Goal: Information Seeking & Learning: Learn about a topic

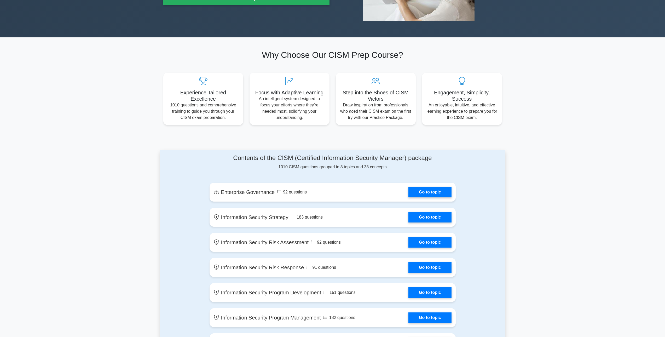
scroll to position [131, 0]
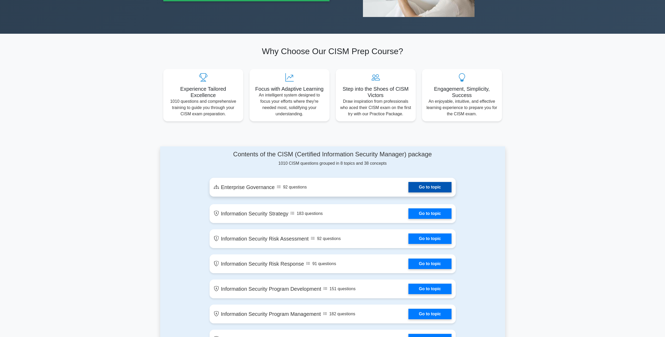
click at [409, 185] on link "Go to topic" at bounding box center [430, 187] width 43 height 10
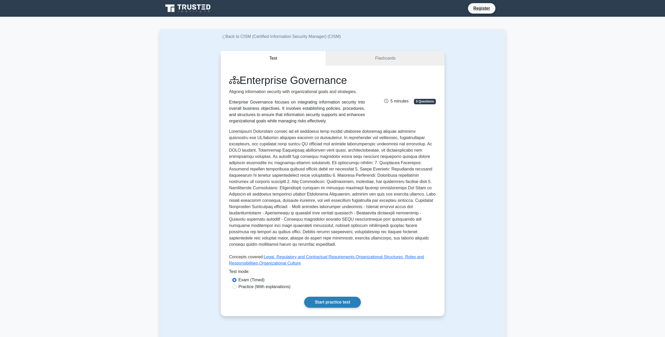
click at [339, 297] on link "Start practice test" at bounding box center [332, 302] width 57 height 11
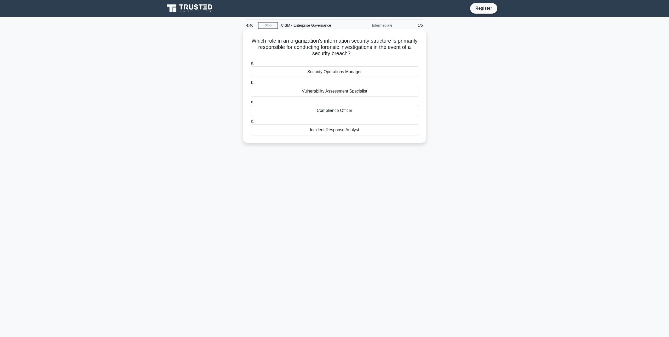
click at [336, 131] on div "Incident Response Analyst" at bounding box center [334, 129] width 169 height 11
click at [250, 123] on input "d. Incident Response Analyst" at bounding box center [250, 121] width 0 height 3
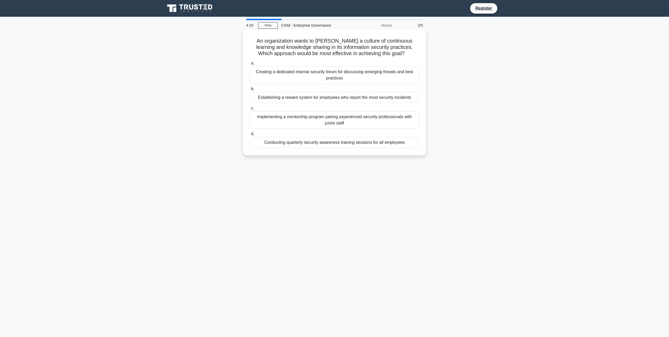
click at [343, 144] on div "Conducting quarterly security awareness training sessions for all employees" at bounding box center [334, 142] width 169 height 11
click at [250, 136] on input "d. Conducting quarterly security awareness training sessions for all employees" at bounding box center [250, 133] width 0 height 3
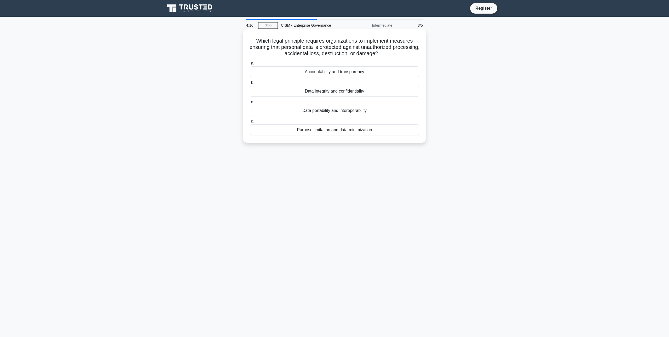
click at [323, 93] on div "Data integrity and confidentiality" at bounding box center [334, 91] width 169 height 11
click at [250, 84] on input "b. Data integrity and confidentiality" at bounding box center [250, 82] width 0 height 3
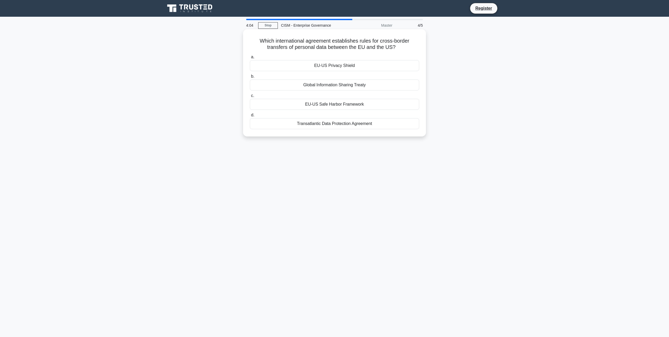
click at [343, 65] on div "EU-US Privacy Shield" at bounding box center [334, 65] width 169 height 11
click at [250, 59] on input "a. EU-US Privacy Shield" at bounding box center [250, 56] width 0 height 3
click at [324, 129] on div "Information Security Manager" at bounding box center [334, 123] width 169 height 11
click at [250, 117] on input "d. Information Security Manager" at bounding box center [250, 114] width 0 height 3
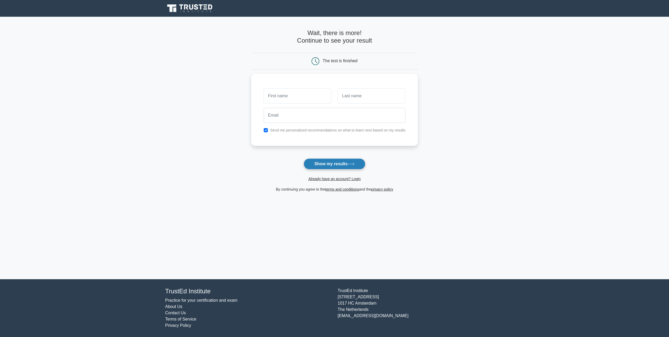
click at [328, 162] on button "Show my results" at bounding box center [335, 163] width 62 height 11
click at [36, 24] on main "Wait, there is more! Continue to see your result The test is finished and the" at bounding box center [334, 148] width 669 height 262
